Goal: Check status: Check status

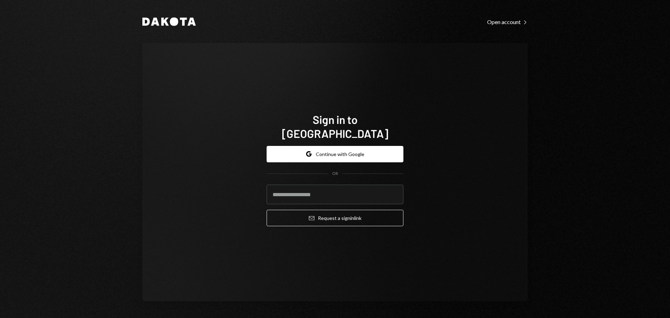
type input "**********"
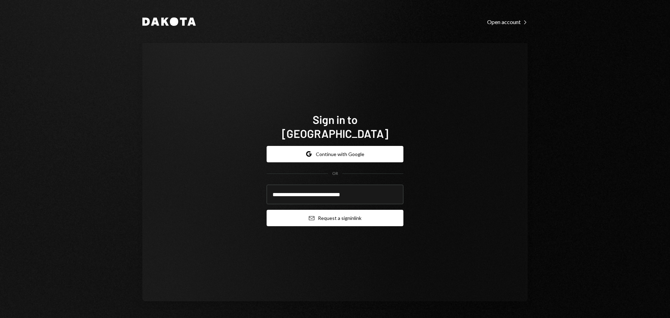
click at [321, 218] on button "Email Request a sign in link" at bounding box center [335, 218] width 137 height 16
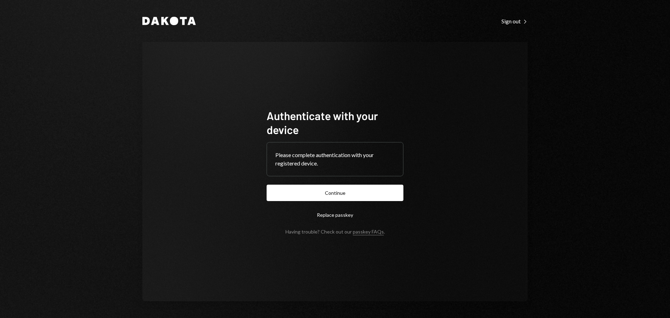
click at [355, 202] on form "Authenticate with your device Please complete authentication with your register…" at bounding box center [335, 172] width 137 height 126
click at [351, 196] on button "Continue" at bounding box center [335, 193] width 137 height 16
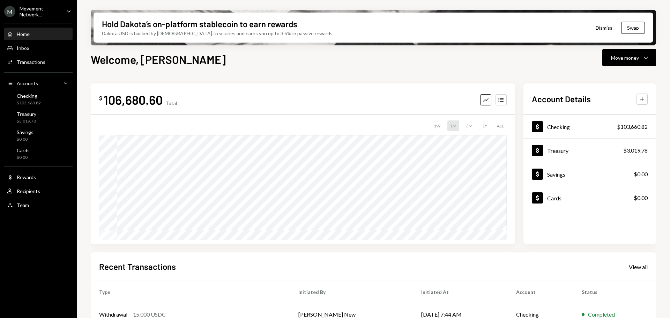
click at [42, 11] on div "Movement Network..." at bounding box center [40, 12] width 41 height 12
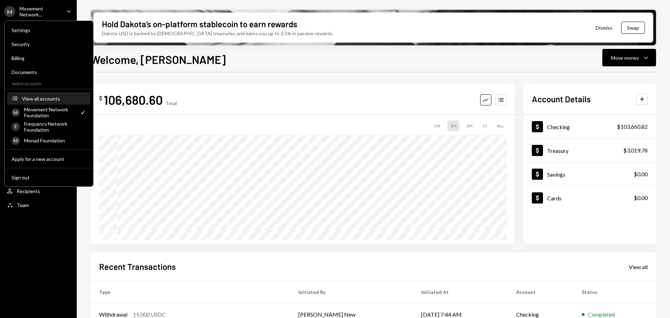
click at [47, 102] on button "Accounts View all accounts" at bounding box center [48, 98] width 83 height 13
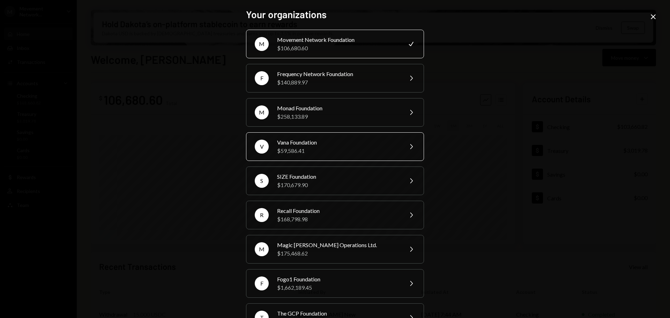
click at [310, 145] on div "Vana Foundation" at bounding box center [337, 142] width 121 height 8
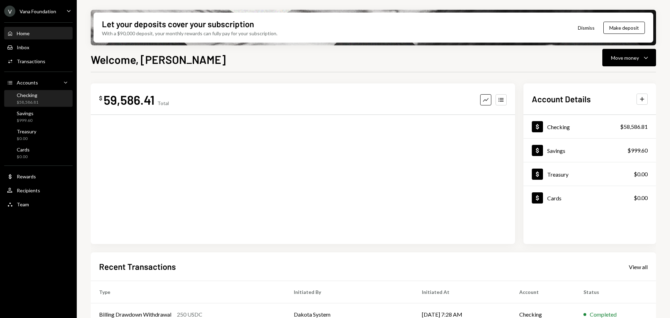
click at [45, 95] on div "Checking $58,586.81" at bounding box center [38, 98] width 63 height 13
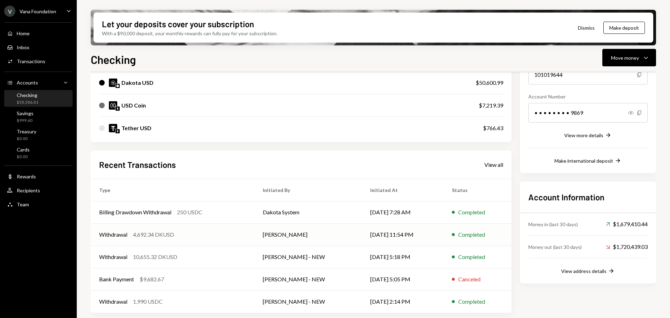
scroll to position [91, 0]
click at [492, 165] on div "View all" at bounding box center [493, 164] width 19 height 7
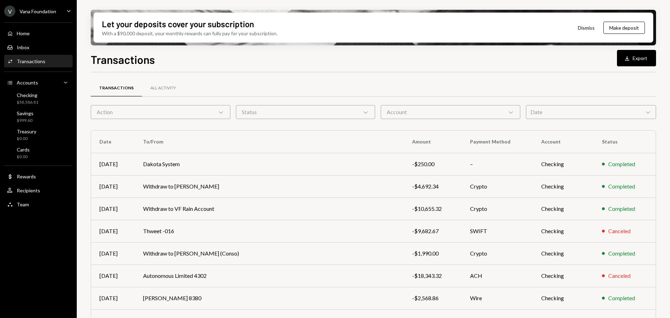
click at [169, 114] on div "Action Chevron Down" at bounding box center [161, 112] width 140 height 14
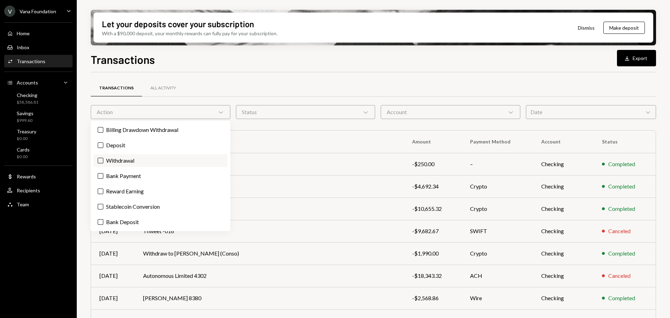
click at [124, 161] on label "Withdrawal" at bounding box center [161, 160] width 134 height 13
click at [103, 161] on button "Withdrawal" at bounding box center [101, 161] width 6 height 6
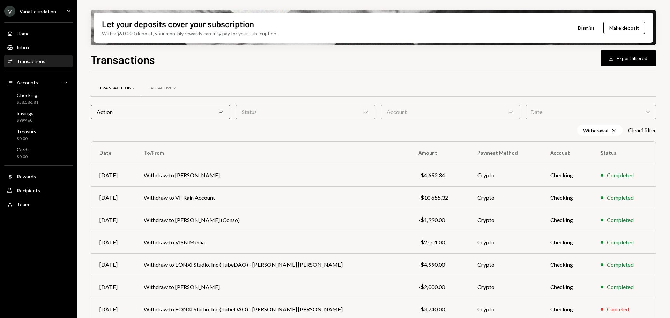
click at [281, 82] on div "Transactions All Activity" at bounding box center [373, 88] width 565 height 18
click at [187, 108] on div "Action Chevron Down" at bounding box center [161, 112] width 140 height 14
click at [300, 127] on div "Withdrawal Cross Clear 1 filter" at bounding box center [373, 130] width 565 height 11
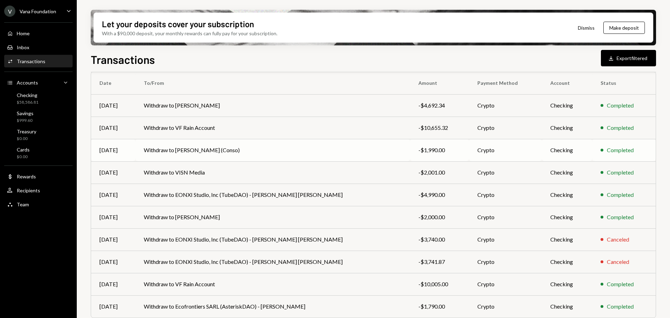
scroll to position [91, 0]
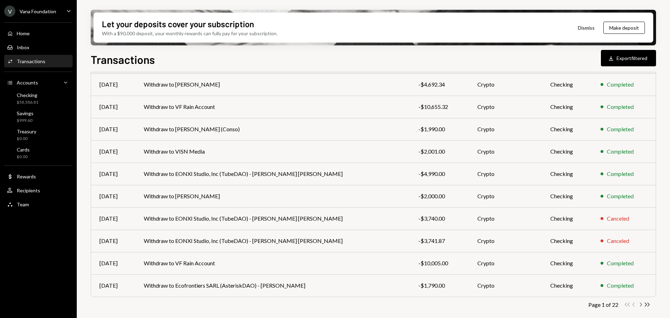
click at [641, 305] on icon "button" at bounding box center [641, 305] width 2 height 4
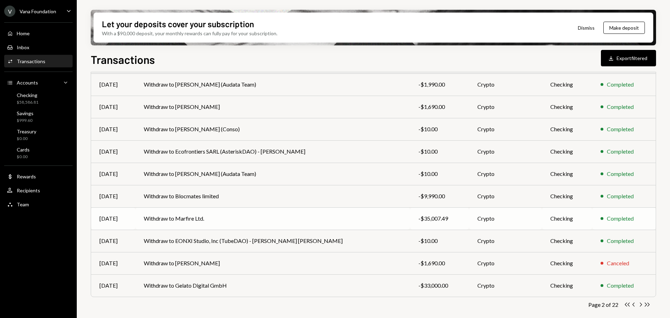
click at [242, 217] on td "Withdraw to Marfire Ltd." at bounding box center [272, 218] width 275 height 22
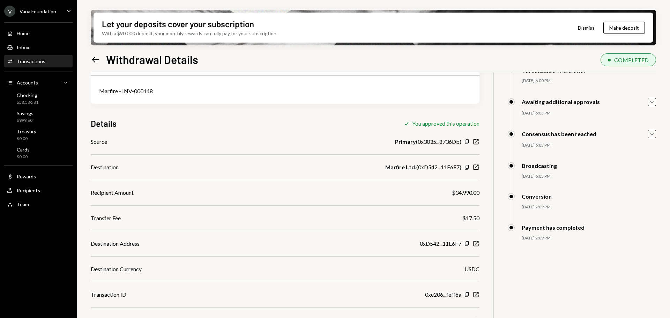
scroll to position [56, 0]
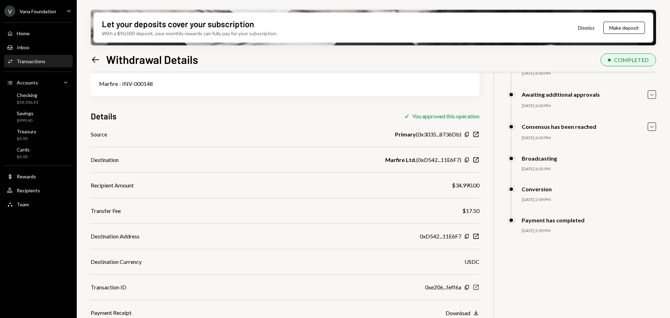
click at [477, 288] on icon "New Window" at bounding box center [476, 287] width 7 height 7
click at [467, 161] on icon "button" at bounding box center [467, 159] width 4 height 5
click at [476, 288] on icon "New Window" at bounding box center [476, 287] width 7 height 7
click at [46, 11] on div "Vana Foundation" at bounding box center [38, 11] width 37 height 6
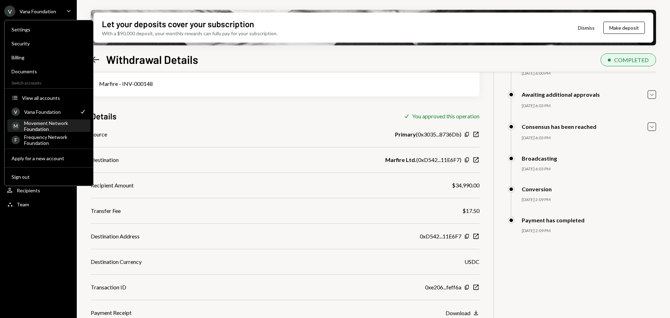
click at [40, 123] on div "Movement Network Foundation" at bounding box center [55, 126] width 62 height 12
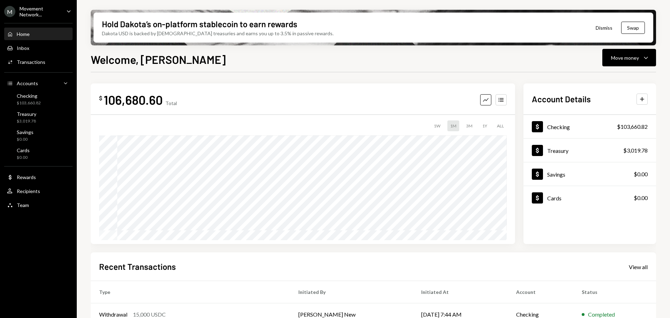
click at [40, 10] on div "Movement Network..." at bounding box center [40, 12] width 41 height 12
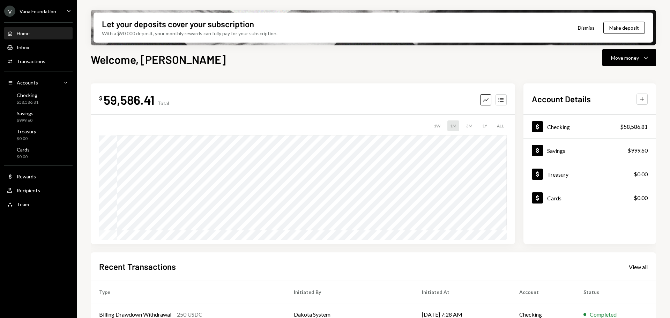
click at [45, 12] on div "Vana Foundation" at bounding box center [38, 11] width 37 height 6
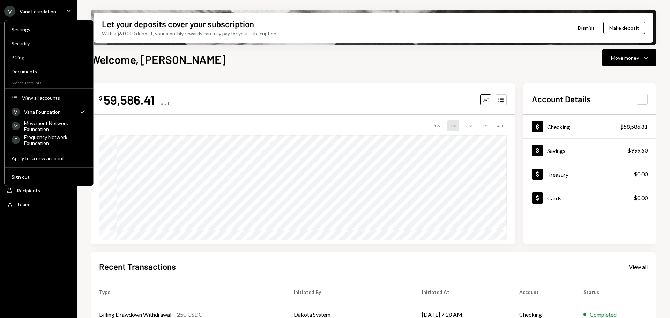
click at [45, 12] on div "Vana Foundation" at bounding box center [38, 11] width 37 height 6
